Goal: Find specific page/section: Find specific page/section

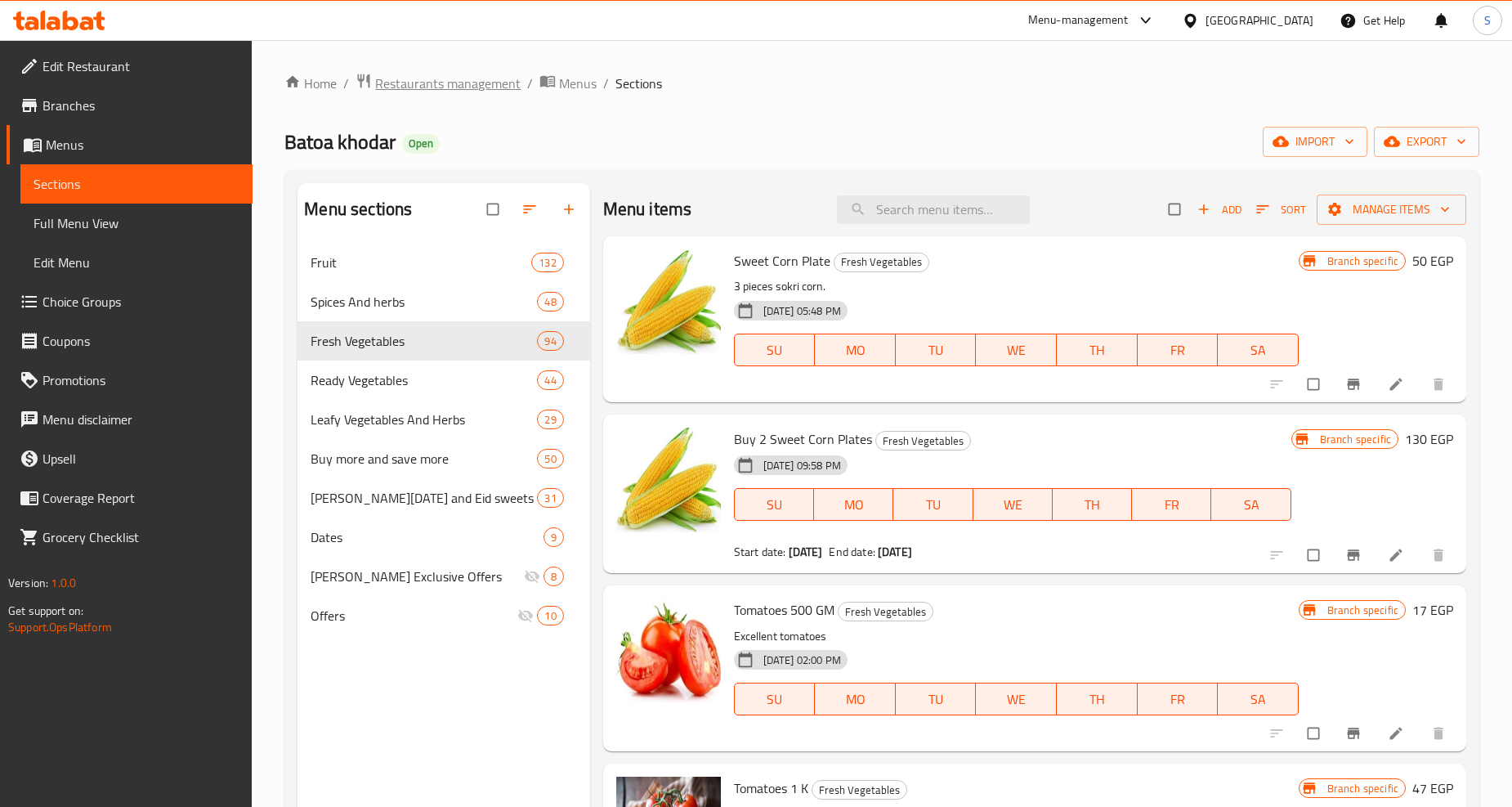
click at [430, 89] on span "Restaurants management" at bounding box center [447, 84] width 145 height 19
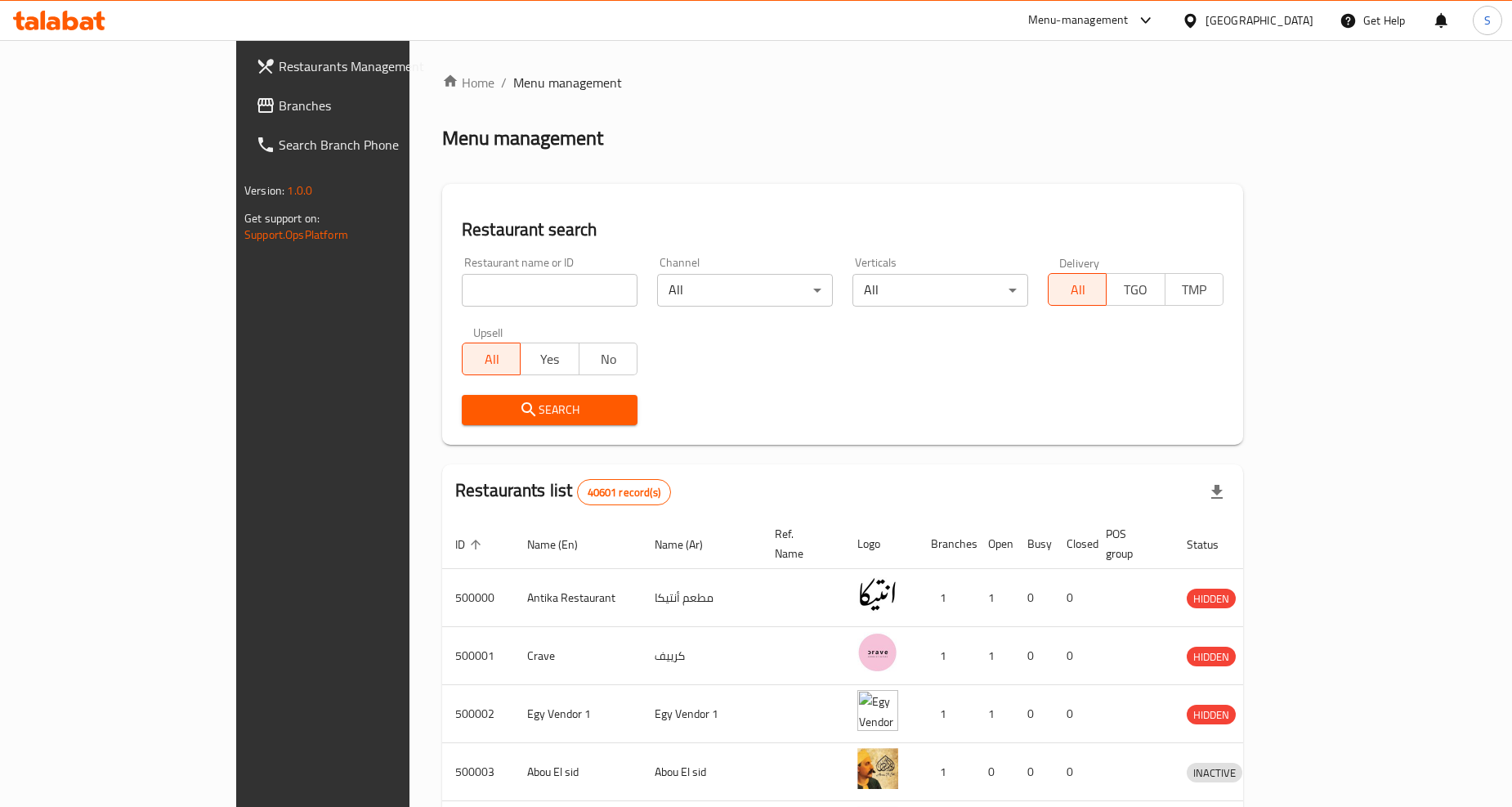
click at [1292, 9] on div "[GEOGRAPHIC_DATA]" at bounding box center [1248, 20] width 158 height 39
click at [1292, 15] on div "[GEOGRAPHIC_DATA]" at bounding box center [1259, 20] width 108 height 18
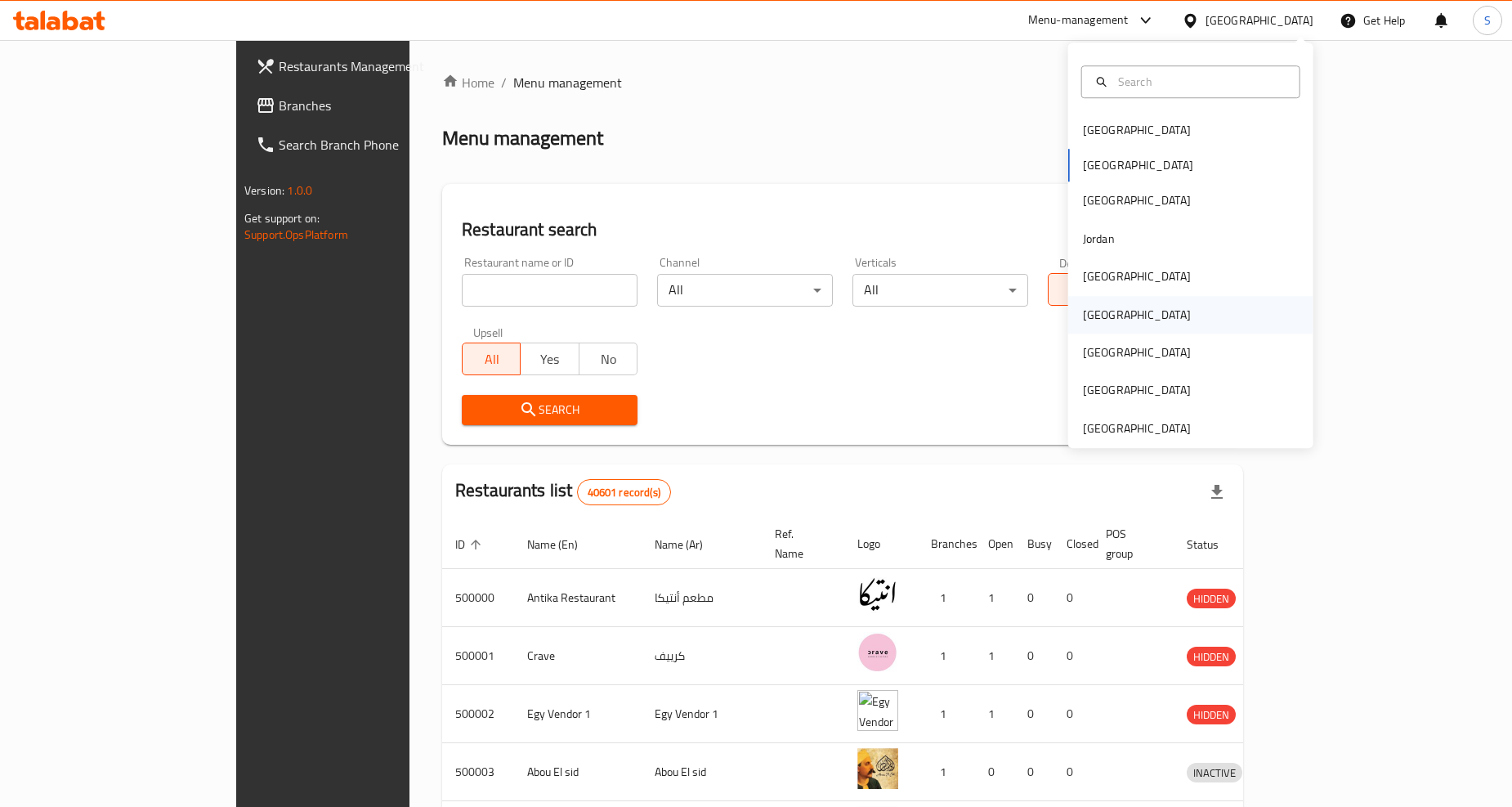
click at [1116, 304] on div "[GEOGRAPHIC_DATA]" at bounding box center [1191, 315] width 246 height 38
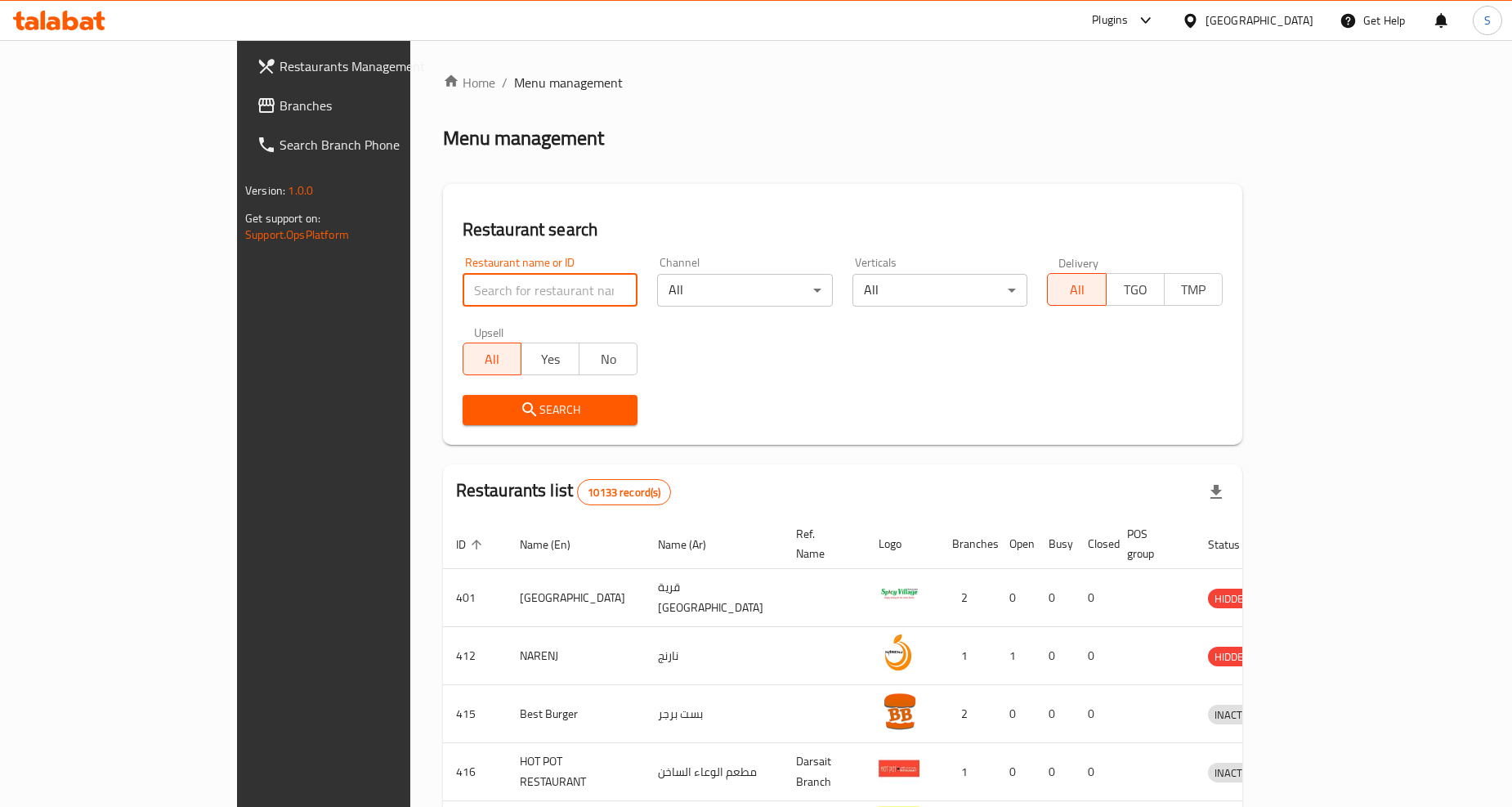
click at [463, 288] on input "search" at bounding box center [550, 290] width 175 height 33
paste input "39737"
type input "39737"
click button "Search" at bounding box center [550, 409] width 175 height 30
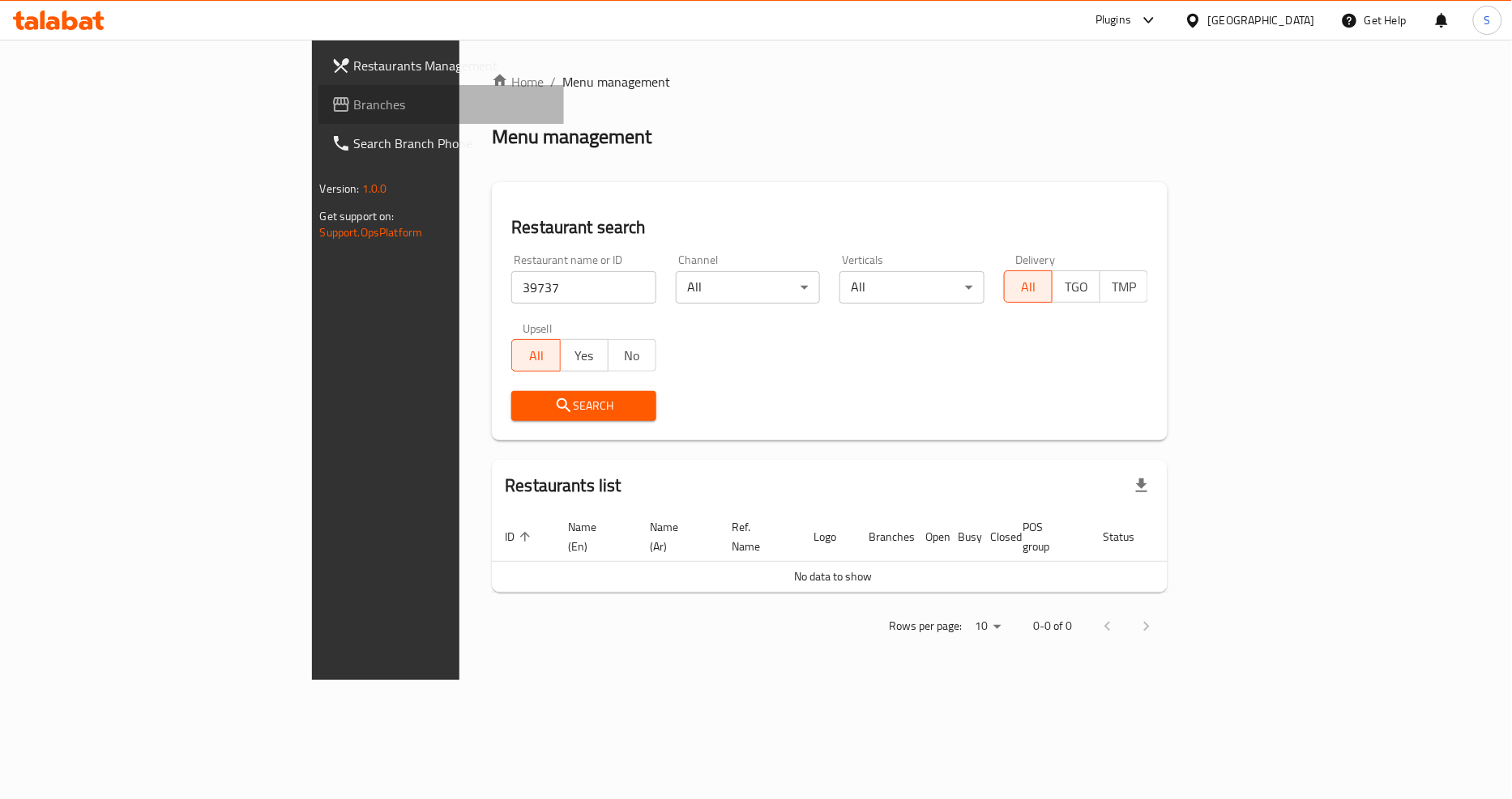
click at [354, 95] on span "Branches" at bounding box center [453, 104] width 198 height 19
